Goal: Transaction & Acquisition: Subscribe to service/newsletter

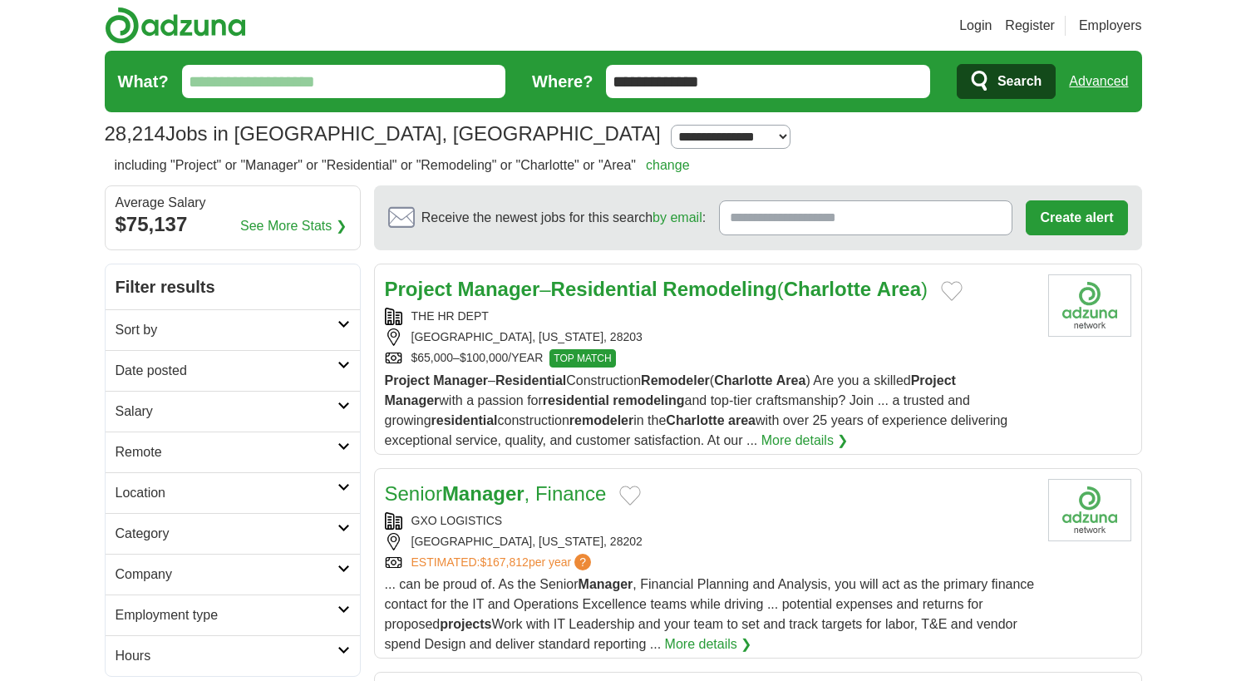
click at [710, 379] on strong "Remodeler" at bounding box center [675, 380] width 69 height 14
click at [706, 310] on div "THE HR DEPT" at bounding box center [710, 315] width 650 height 17
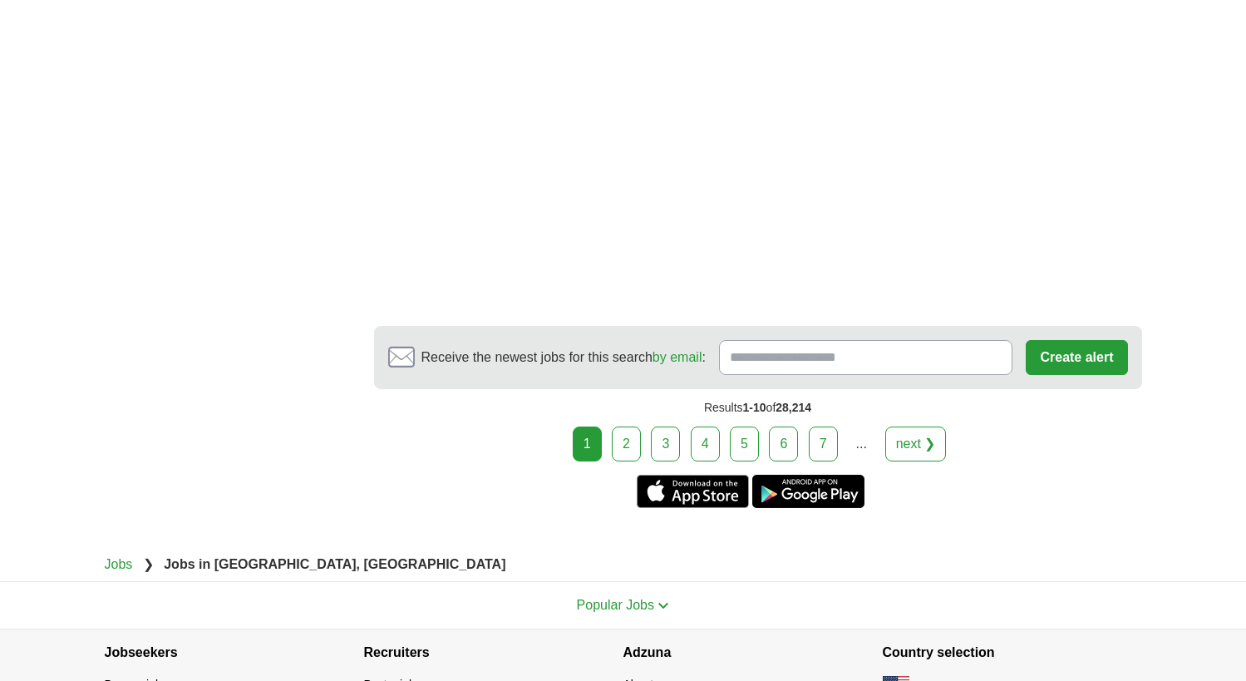
scroll to position [3074, 0]
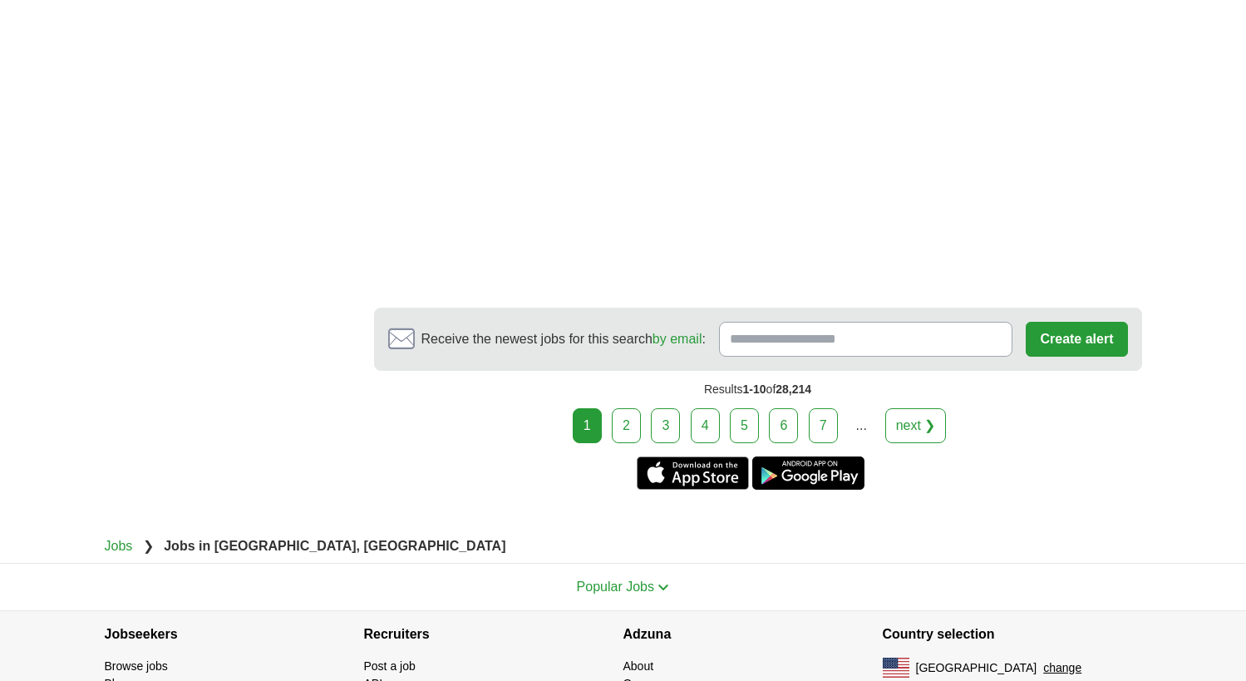
click at [620, 408] on link "2" at bounding box center [626, 425] width 29 height 35
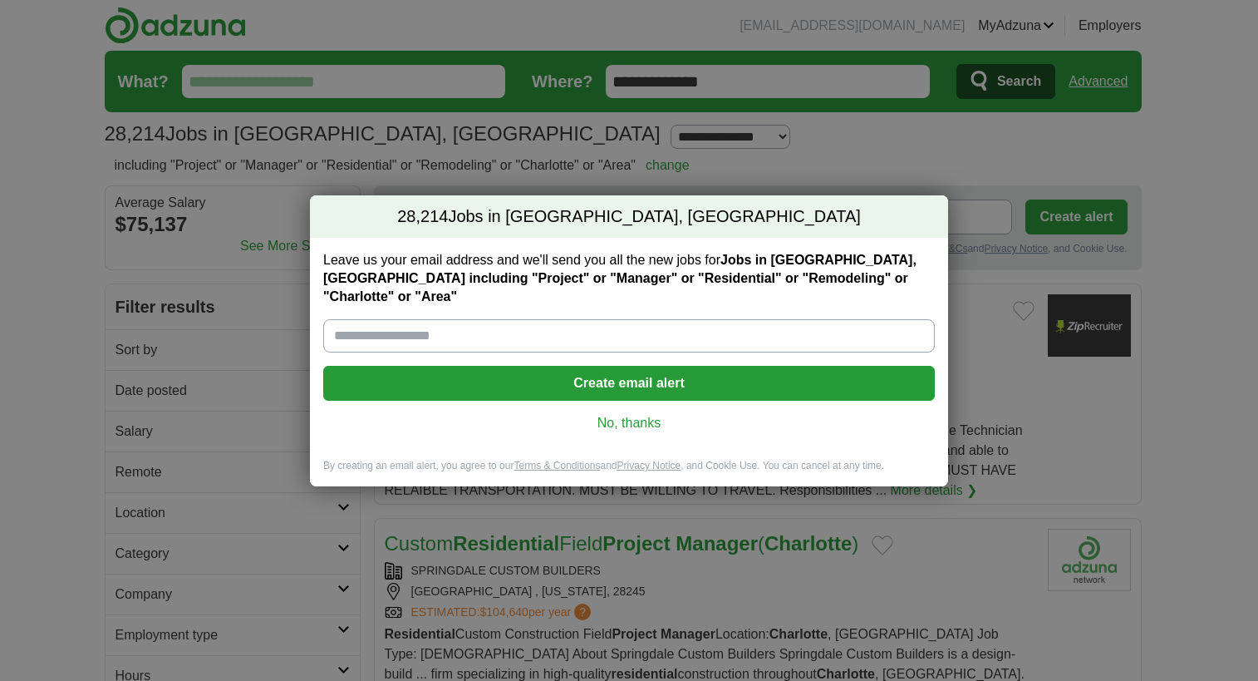
click at [482, 325] on input "Leave us your email address and we'll send you all the new jobs for Jobs in Cha…" at bounding box center [629, 335] width 612 height 33
type input "**********"
click at [627, 375] on button "Create email alert" at bounding box center [629, 383] width 612 height 35
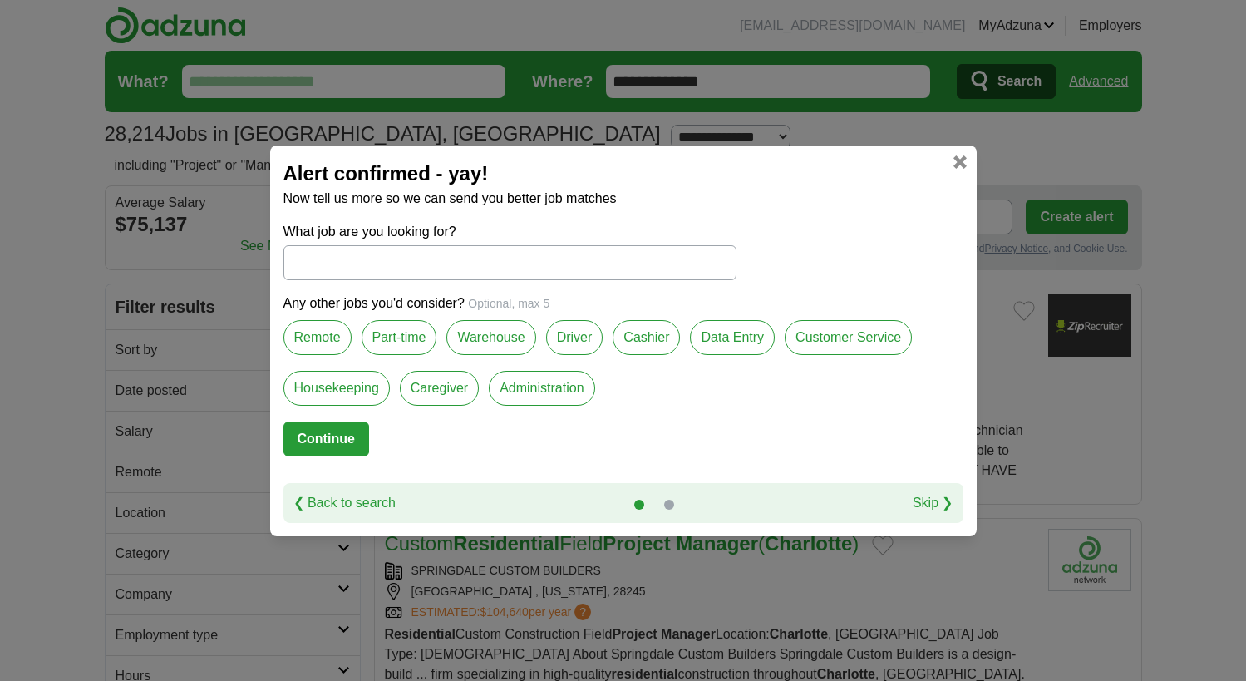
click at [964, 159] on link at bounding box center [959, 161] width 13 height 13
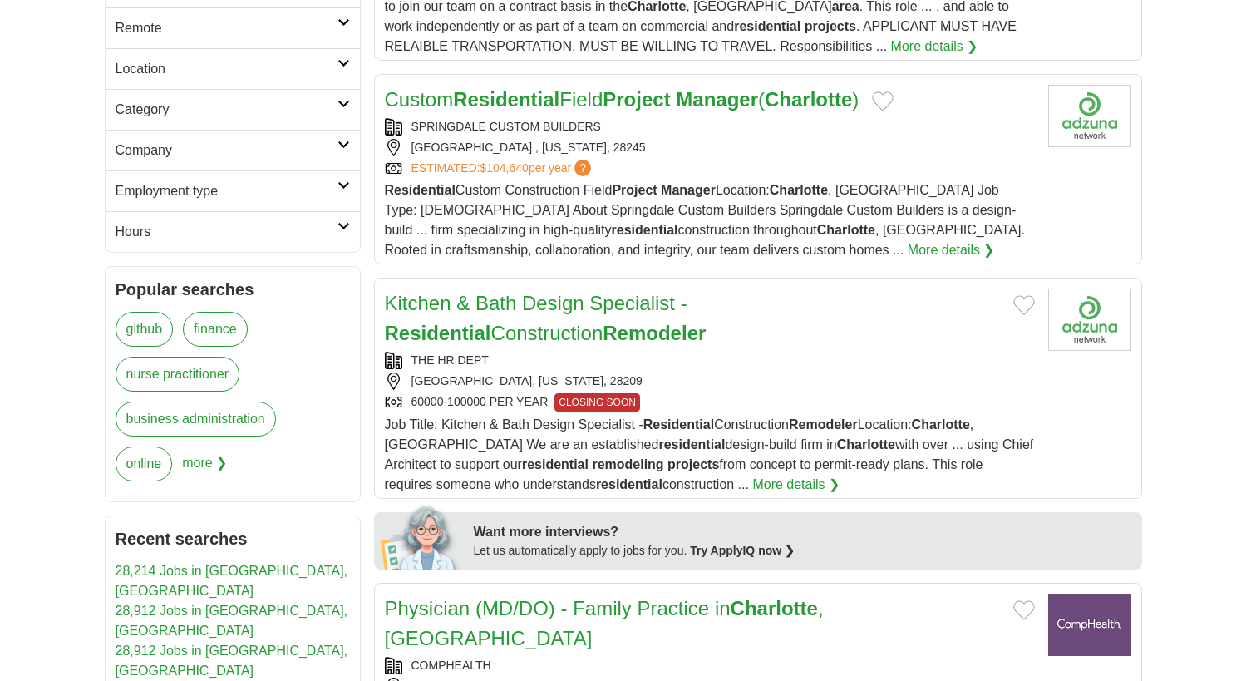
scroll to position [499, 0]
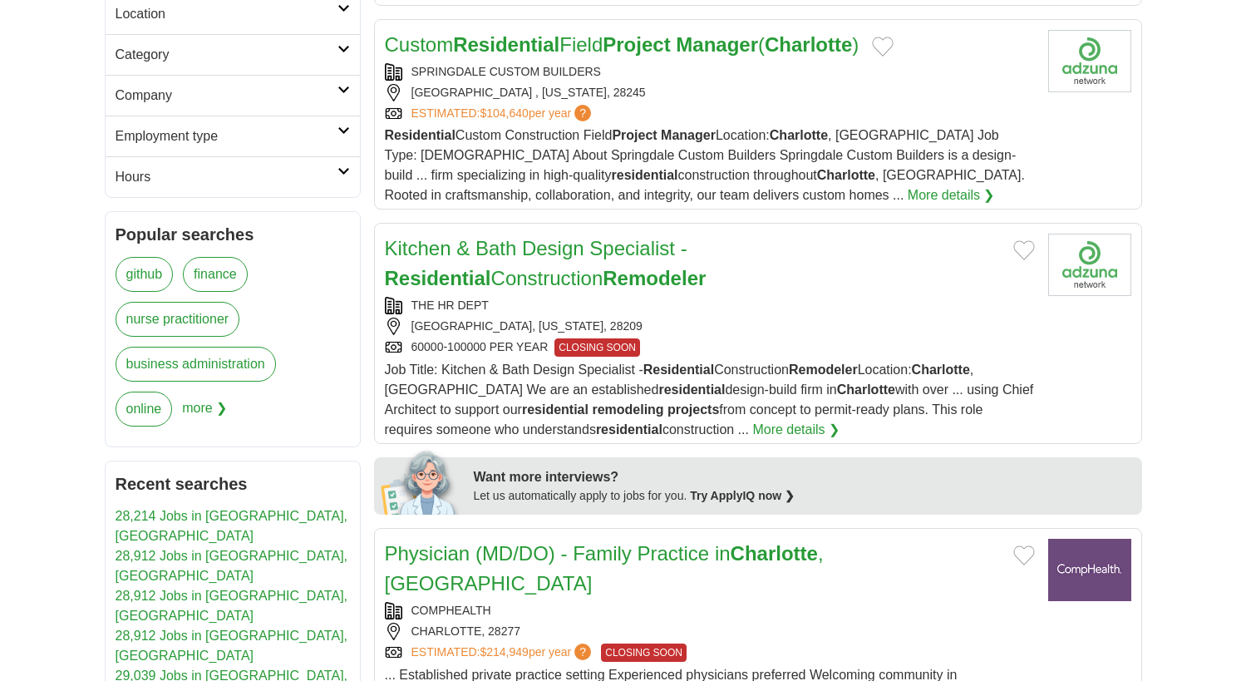
click at [491, 267] on strong "Residential" at bounding box center [438, 278] width 106 height 22
